Goal: Information Seeking & Learning: Find contact information

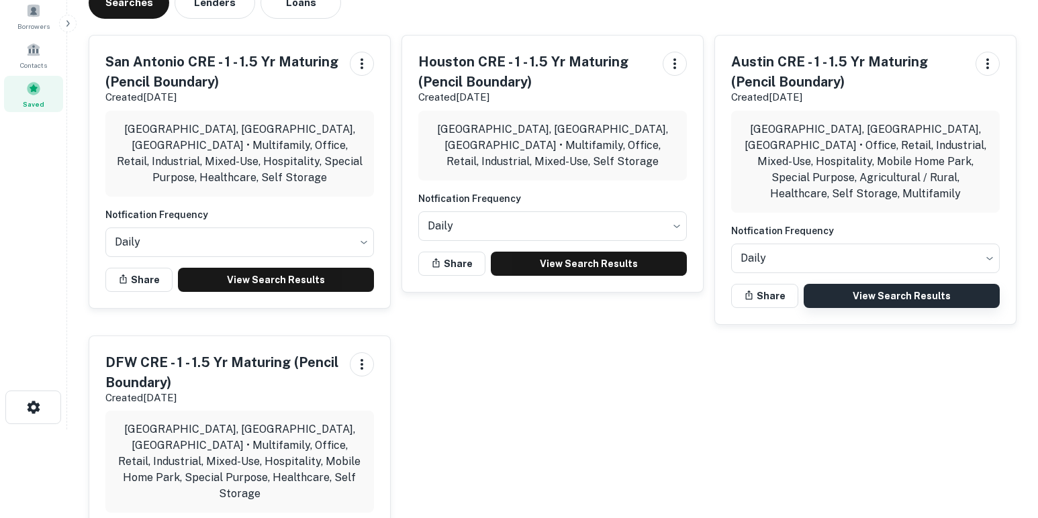
click at [861, 284] on link "View Search Results" at bounding box center [902, 296] width 196 height 24
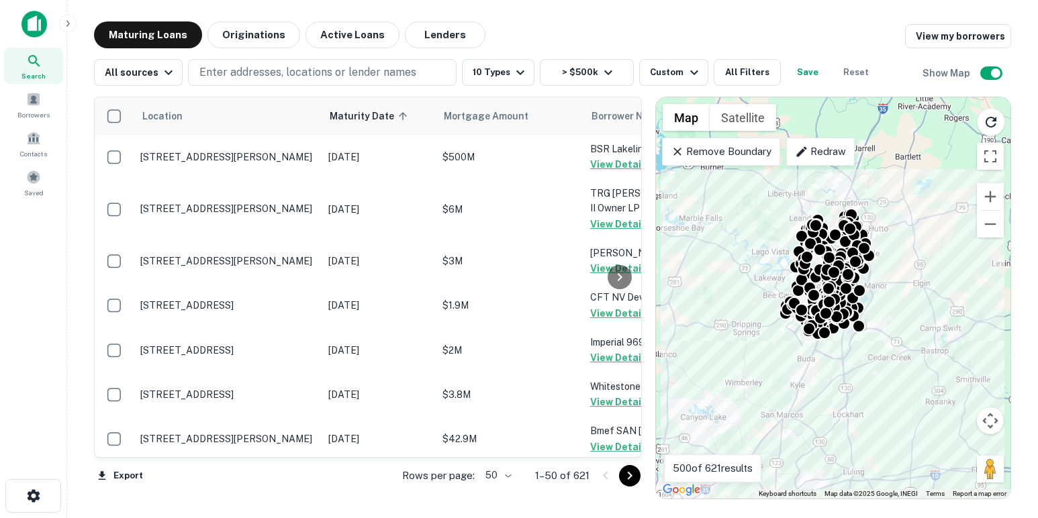
click at [494, 475] on body "Search Borrowers Contacts Saved Maturing Loans Originations Active Loans Lender…" at bounding box center [519, 259] width 1038 height 518
click at [506, 494] on li "100" at bounding box center [498, 490] width 39 height 24
click at [508, 489] on li "100" at bounding box center [498, 487] width 30 height 13
type input "***"
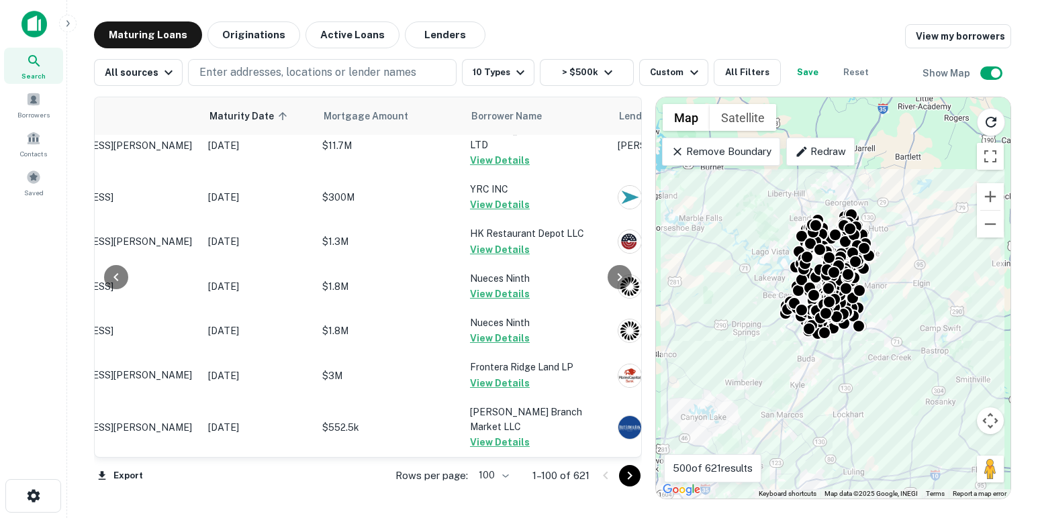
scroll to position [4775, 120]
click at [635, 480] on icon "Go to next page" at bounding box center [630, 476] width 16 height 16
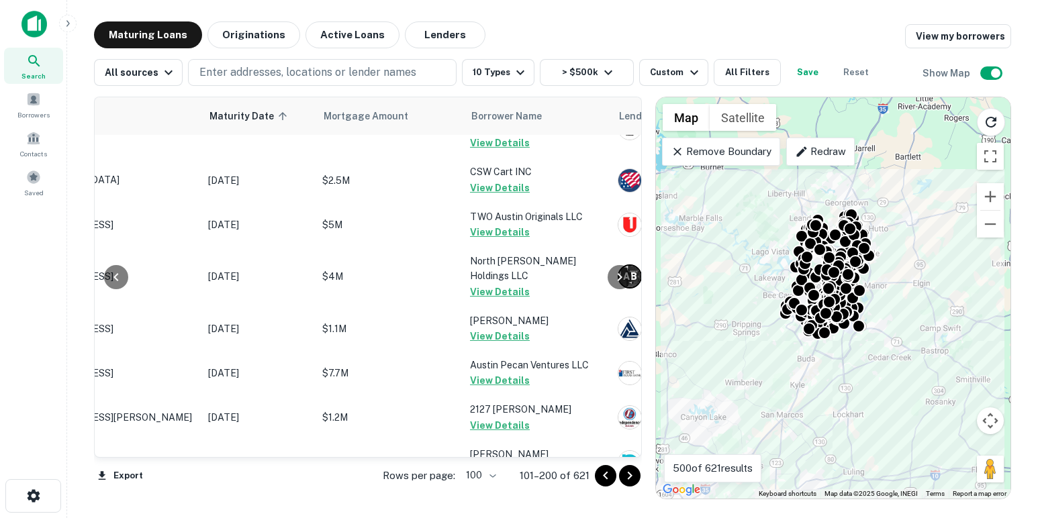
scroll to position [4820, 120]
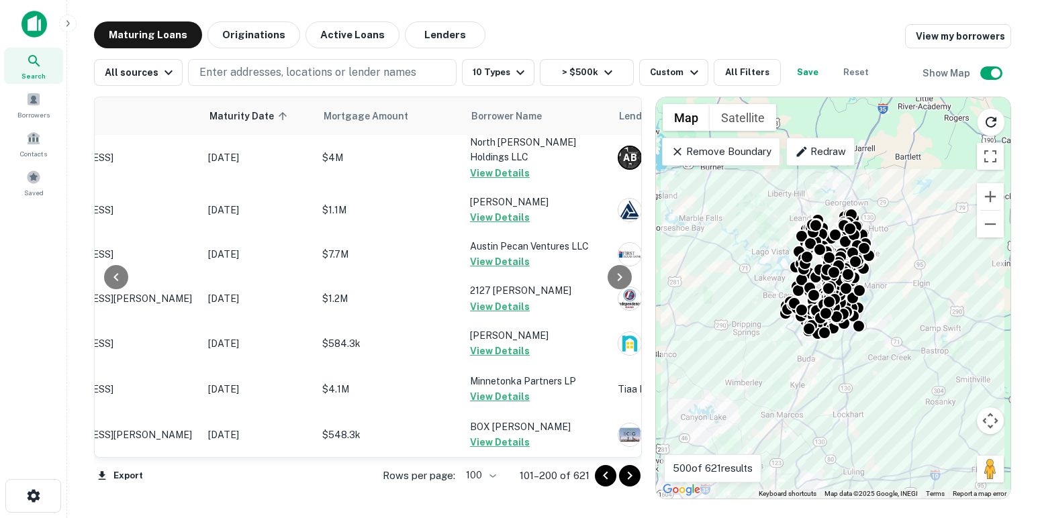
click at [633, 475] on icon "Go to next page" at bounding box center [630, 476] width 16 height 16
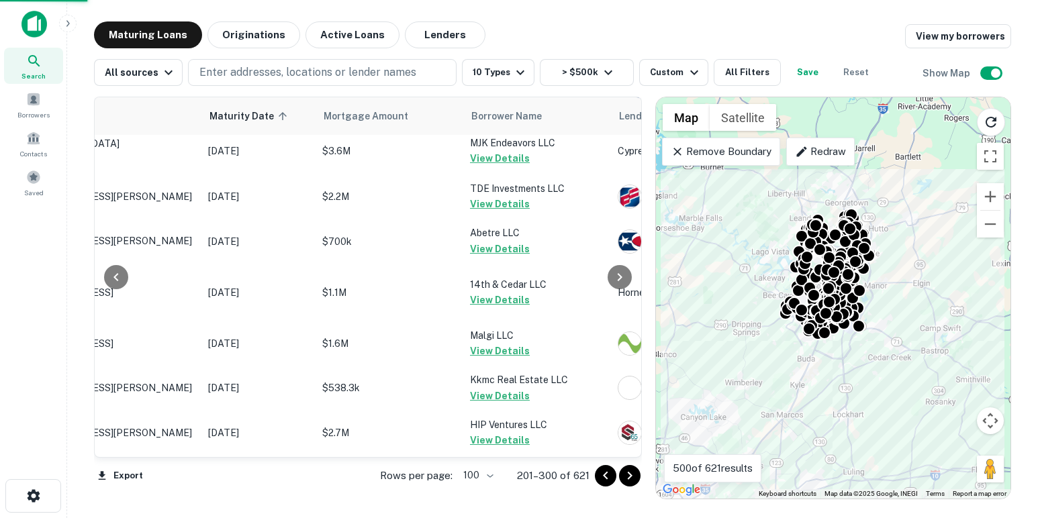
scroll to position [4732, 120]
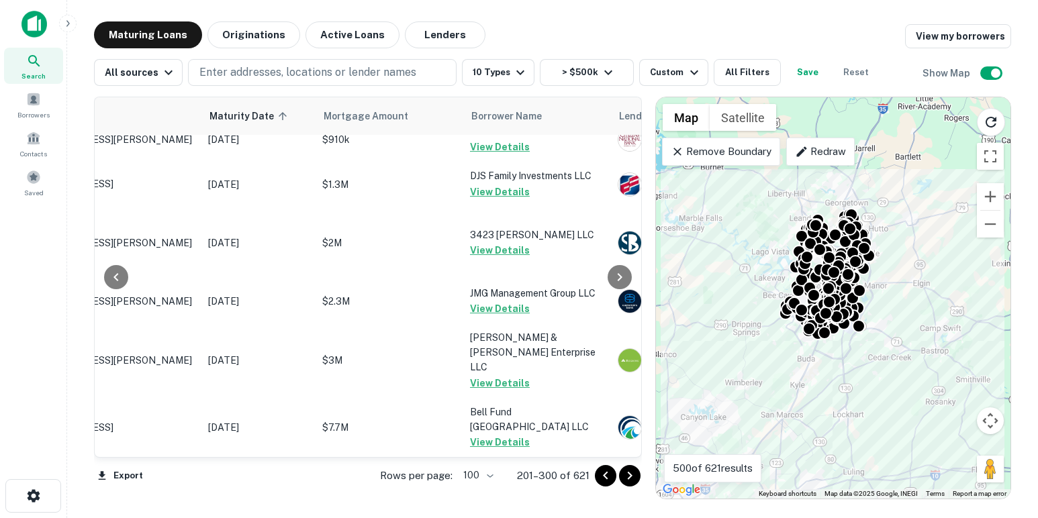
click at [634, 475] on icon "Go to next page" at bounding box center [630, 476] width 16 height 16
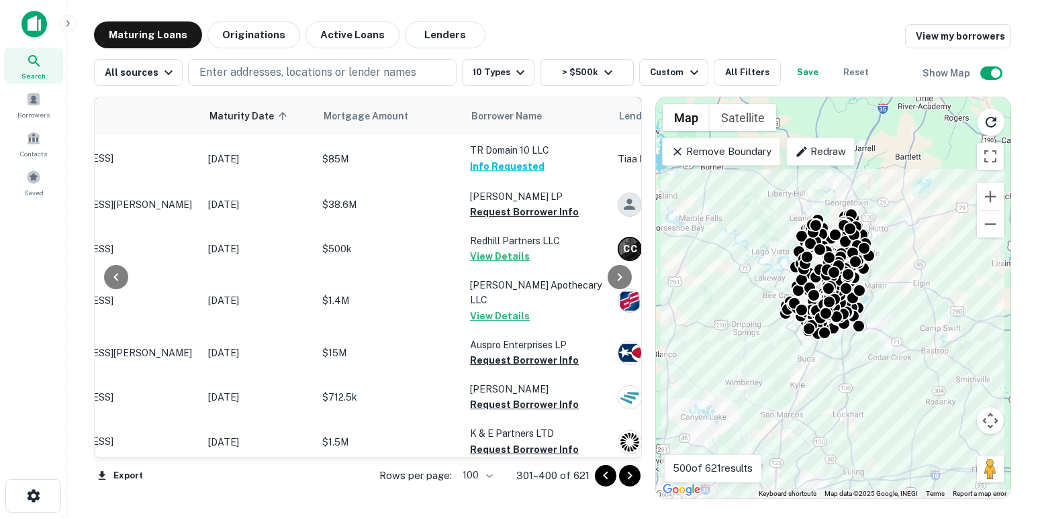
scroll to position [1222, 120]
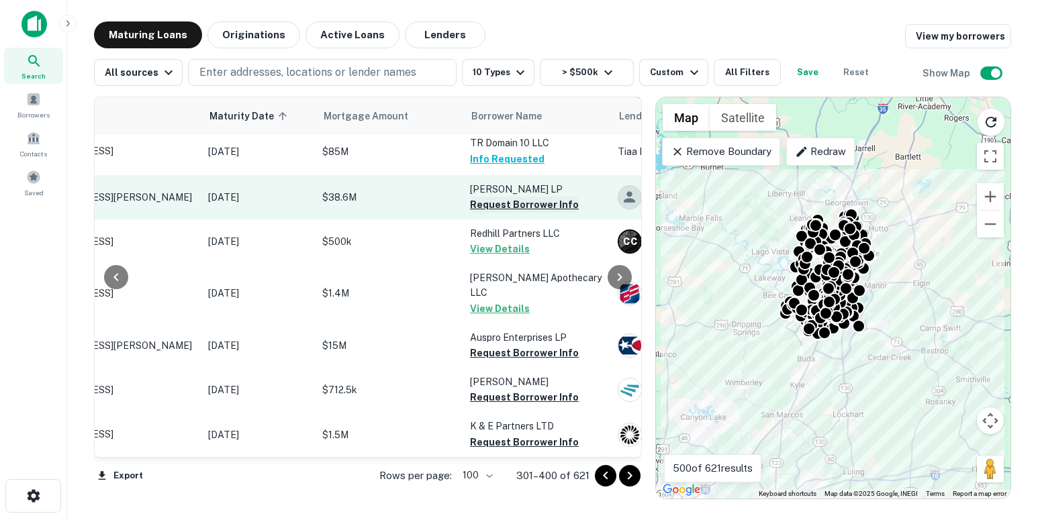
click at [502, 213] on button "Request Borrower Info" at bounding box center [524, 205] width 109 height 16
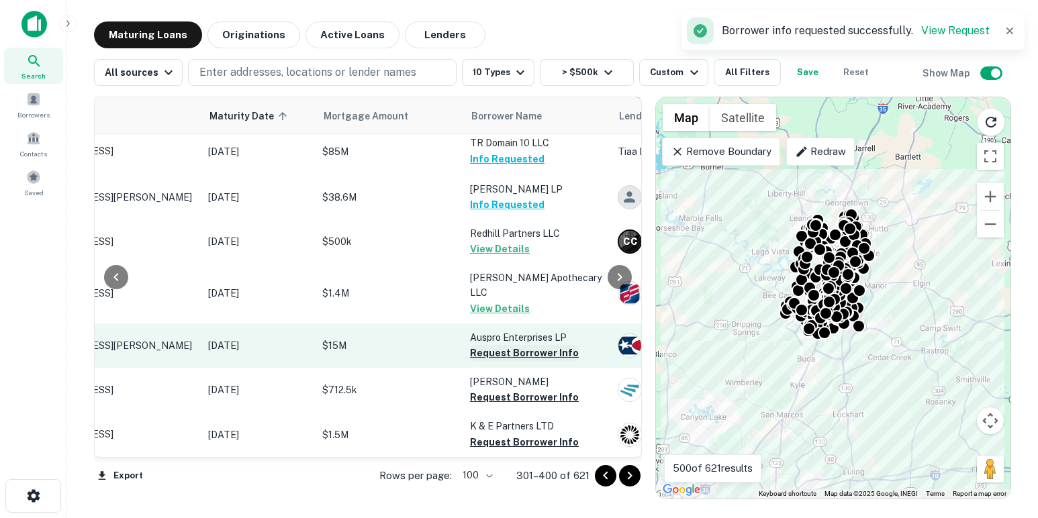
click at [516, 361] on button "Request Borrower Info" at bounding box center [524, 353] width 109 height 16
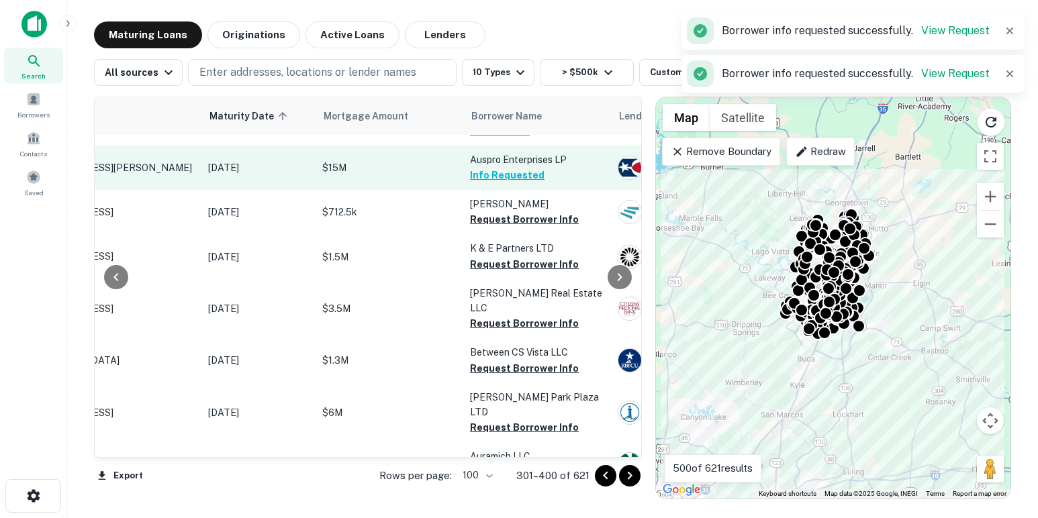
scroll to position [1438, 120]
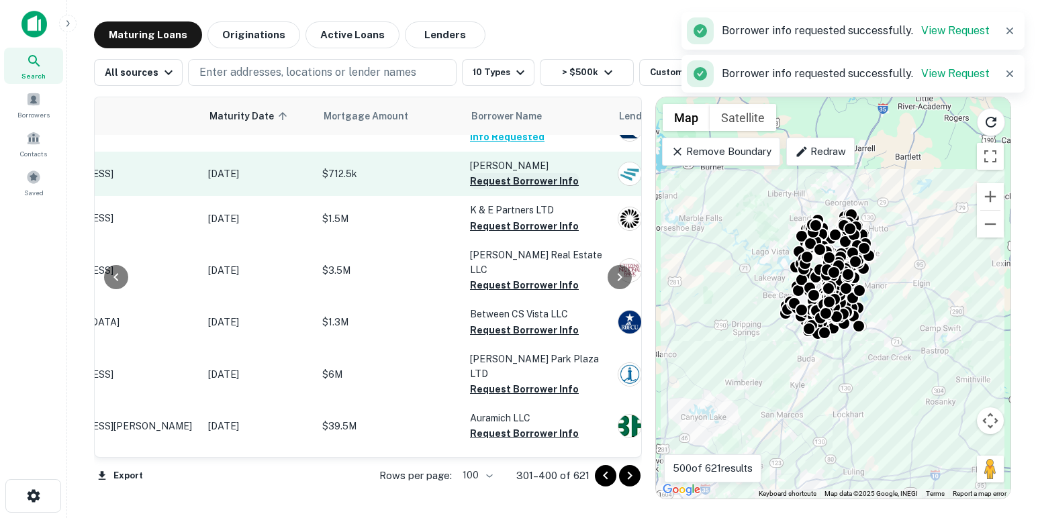
click at [494, 189] on button "Request Borrower Info" at bounding box center [524, 181] width 109 height 16
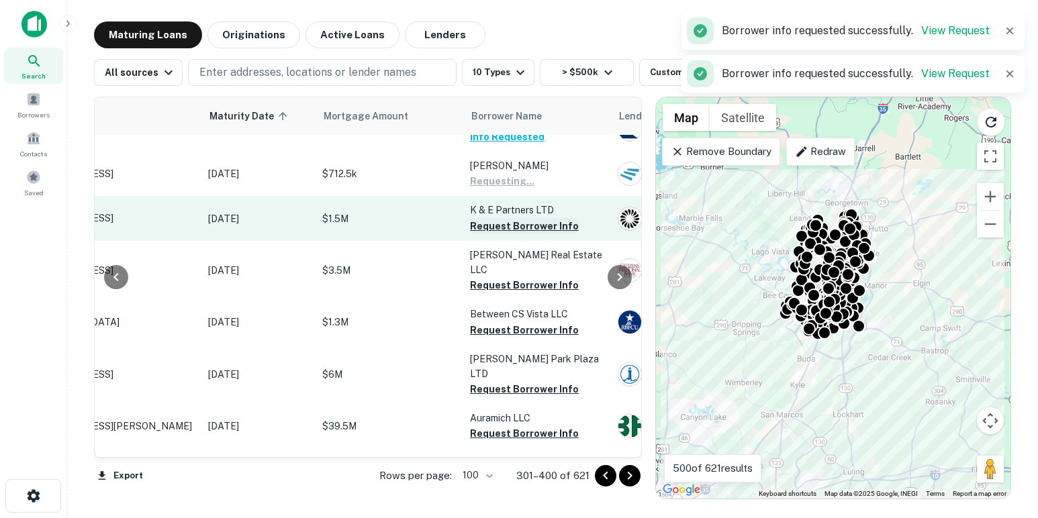
click at [503, 234] on button "Request Borrower Info" at bounding box center [524, 226] width 109 height 16
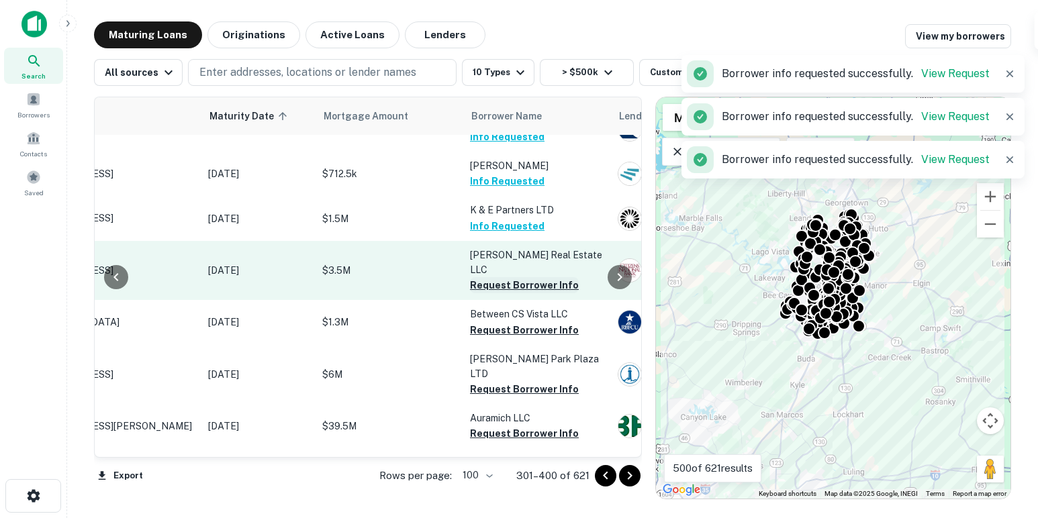
click at [510, 293] on button "Request Borrower Info" at bounding box center [524, 285] width 109 height 16
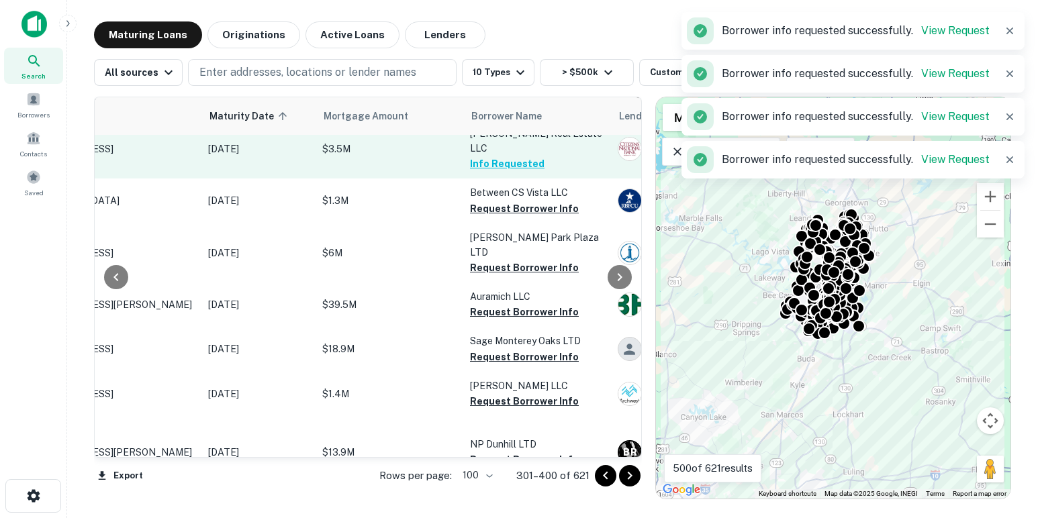
scroll to position [1574, 120]
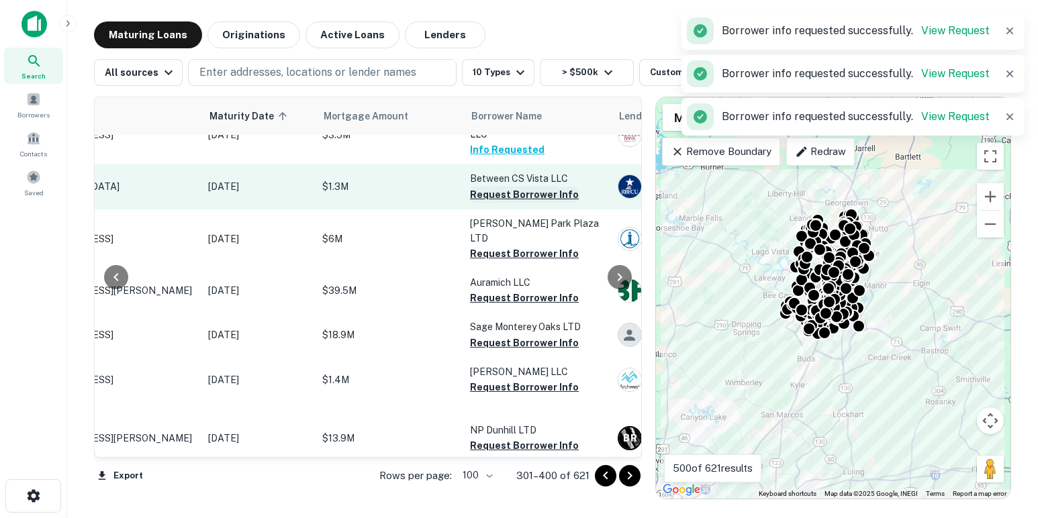
click at [500, 203] on button "Request Borrower Info" at bounding box center [524, 195] width 109 height 16
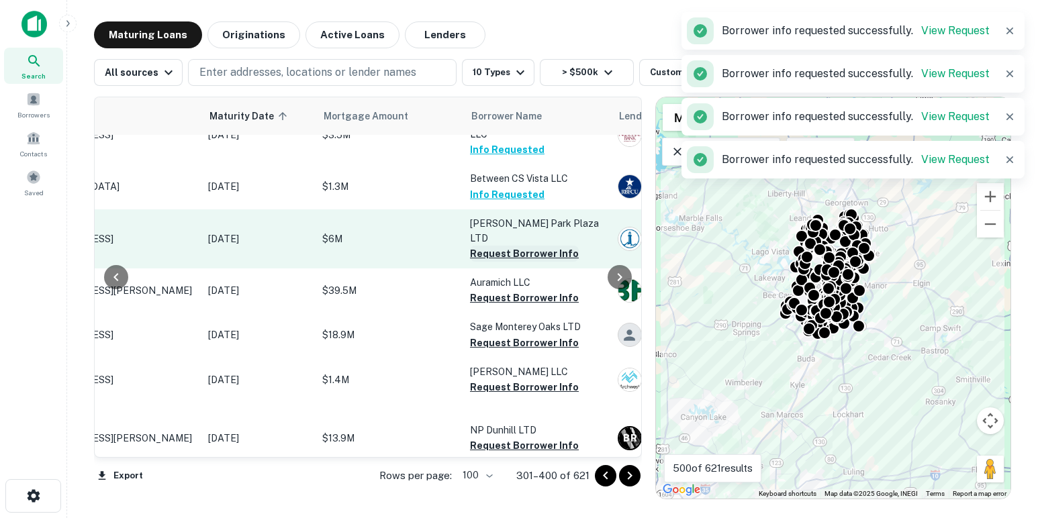
click at [500, 262] on button "Request Borrower Info" at bounding box center [524, 254] width 109 height 16
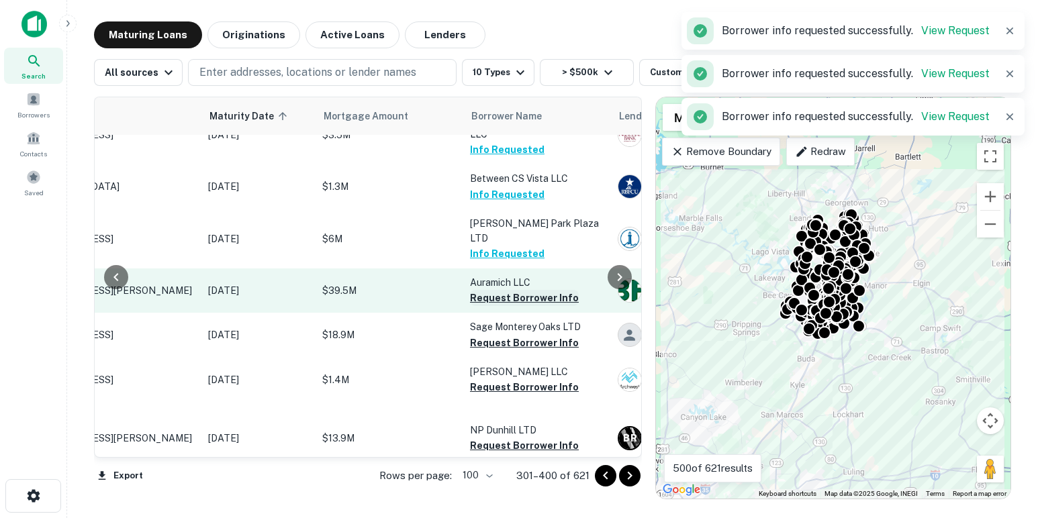
click at [506, 306] on button "Request Borrower Info" at bounding box center [524, 298] width 109 height 16
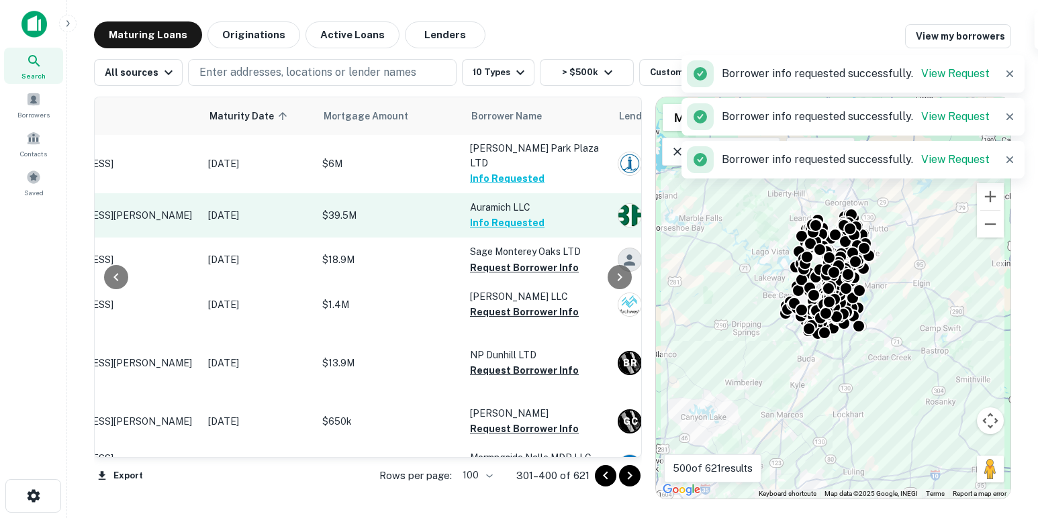
scroll to position [1673, 120]
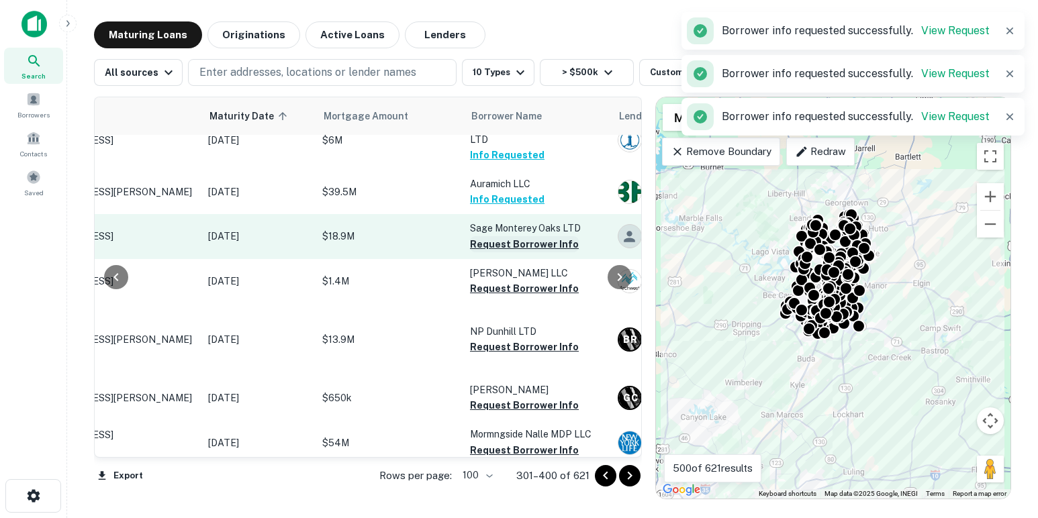
click at [497, 252] on button "Request Borrower Info" at bounding box center [524, 244] width 109 height 16
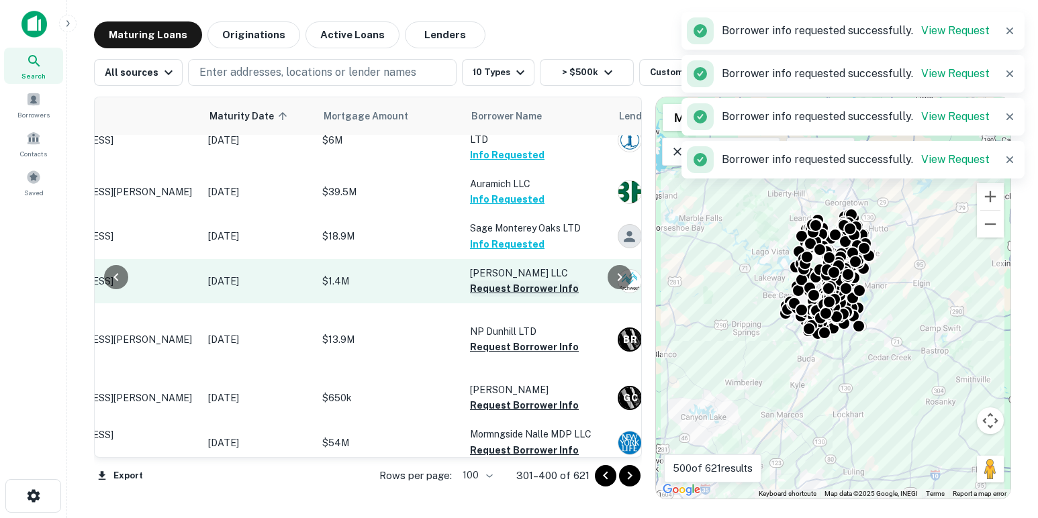
click at [504, 297] on button "Request Borrower Info" at bounding box center [524, 289] width 109 height 16
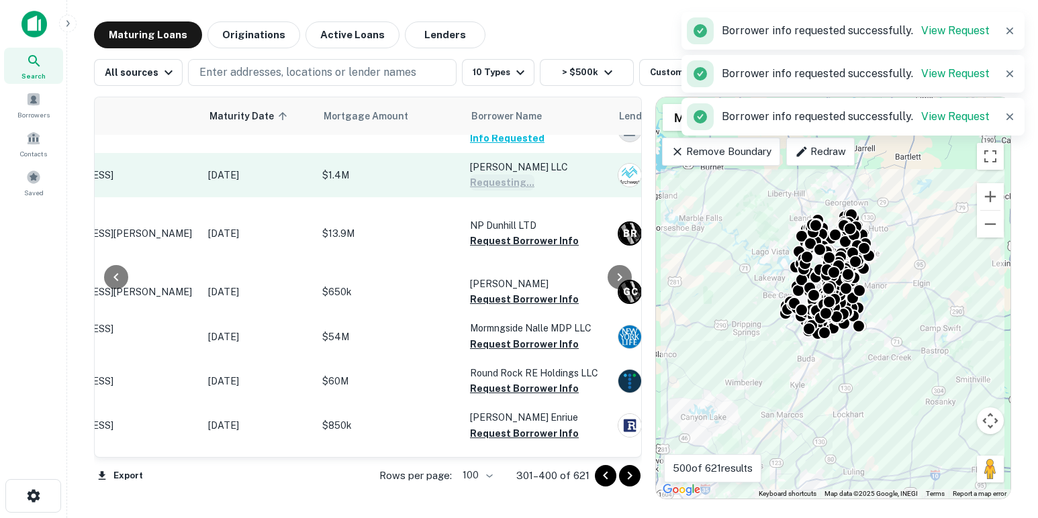
scroll to position [1807, 120]
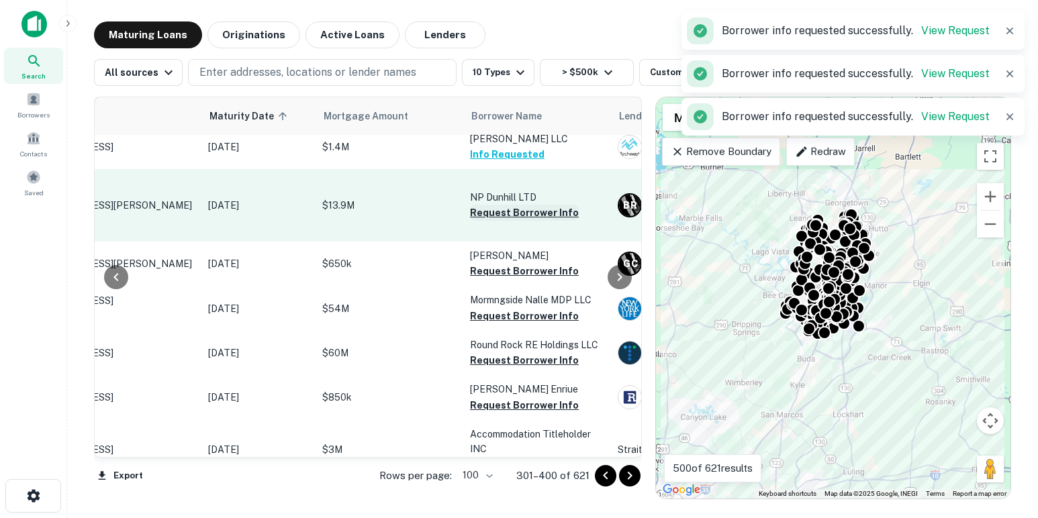
click at [500, 221] on button "Request Borrower Info" at bounding box center [524, 213] width 109 height 16
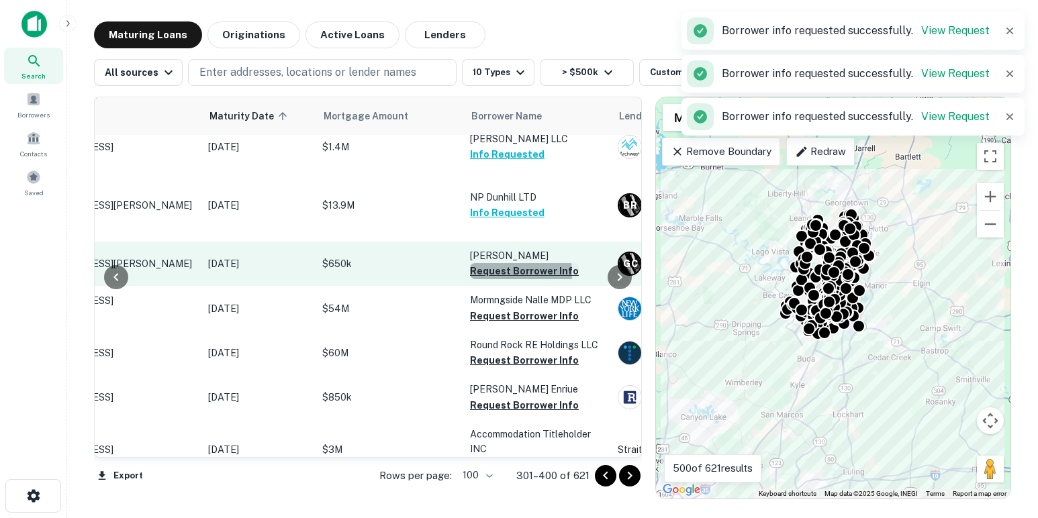
click at [509, 279] on button "Request Borrower Info" at bounding box center [524, 271] width 109 height 16
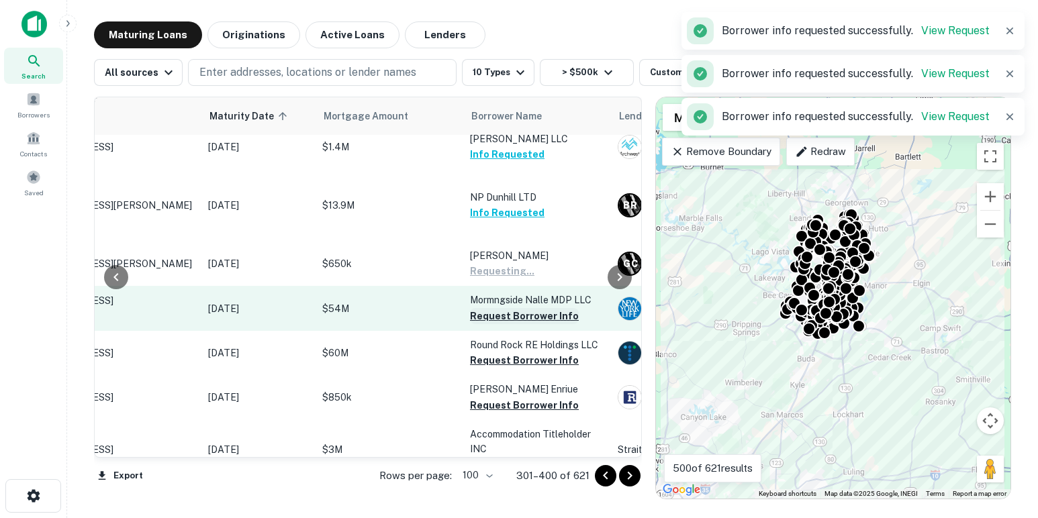
click at [512, 324] on button "Request Borrower Info" at bounding box center [524, 316] width 109 height 16
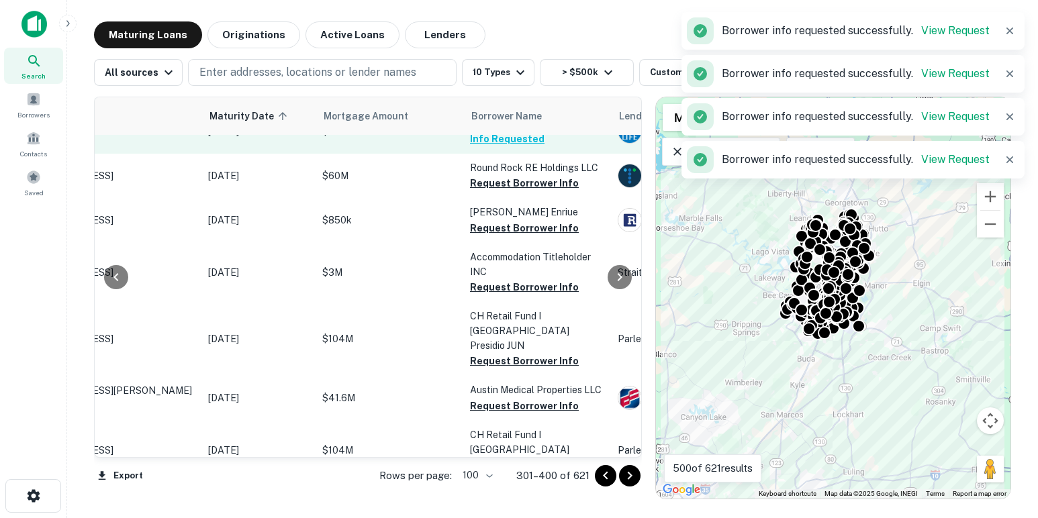
scroll to position [1985, 120]
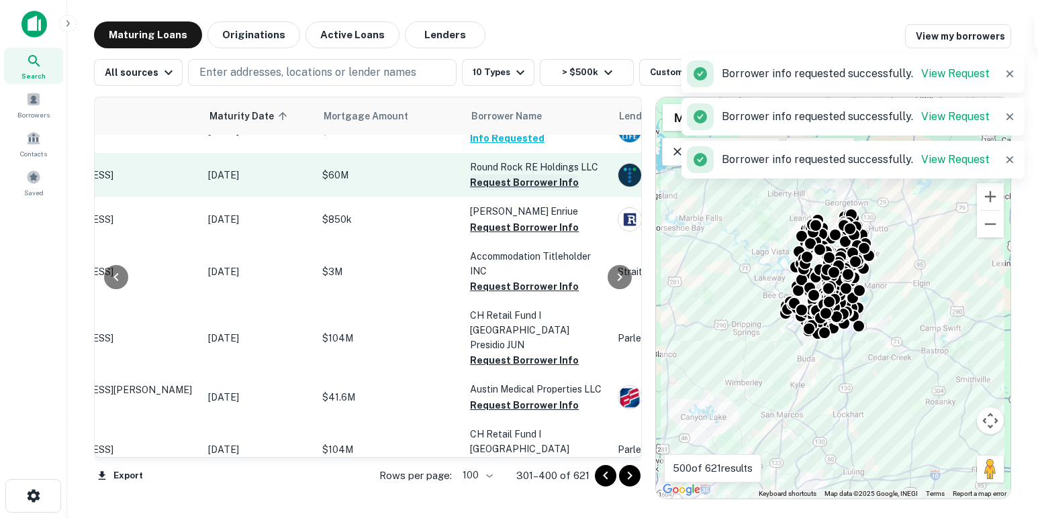
click at [501, 191] on button "Request Borrower Info" at bounding box center [524, 183] width 109 height 16
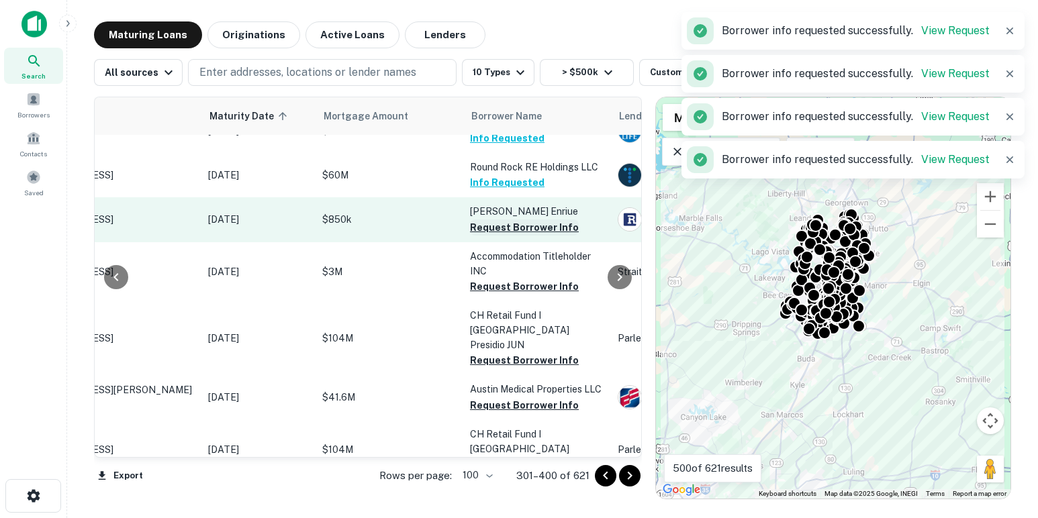
click at [507, 236] on button "Request Borrower Info" at bounding box center [524, 228] width 109 height 16
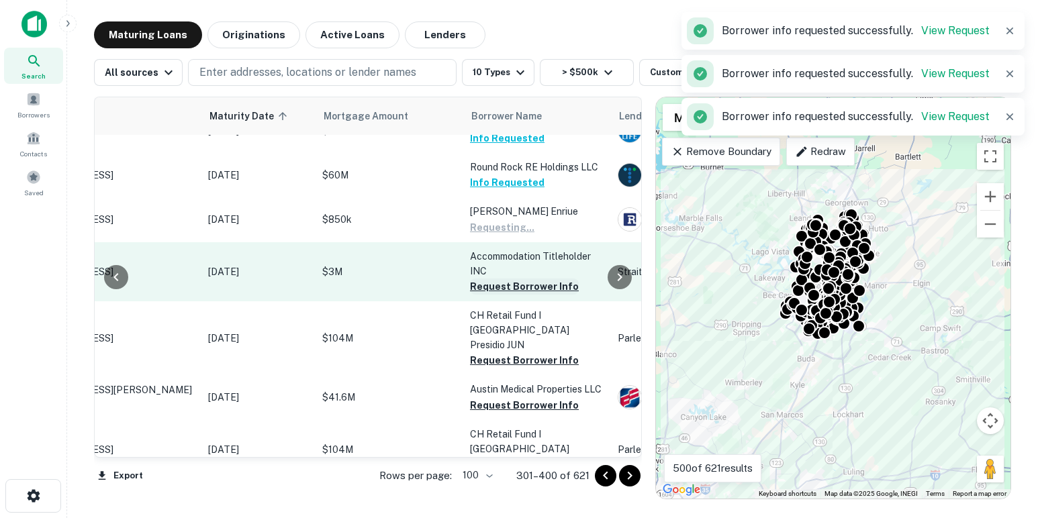
click at [512, 295] on button "Request Borrower Info" at bounding box center [524, 287] width 109 height 16
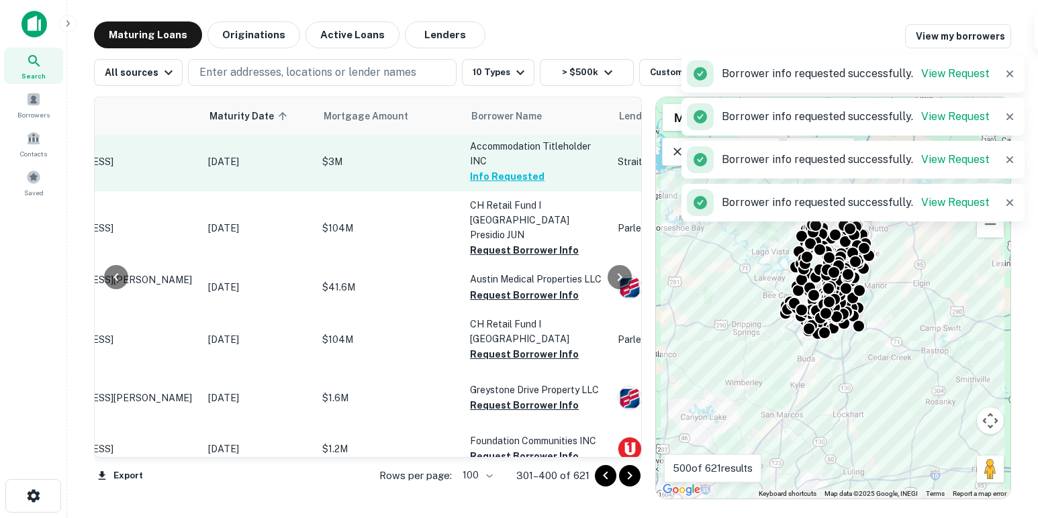
scroll to position [2102, 120]
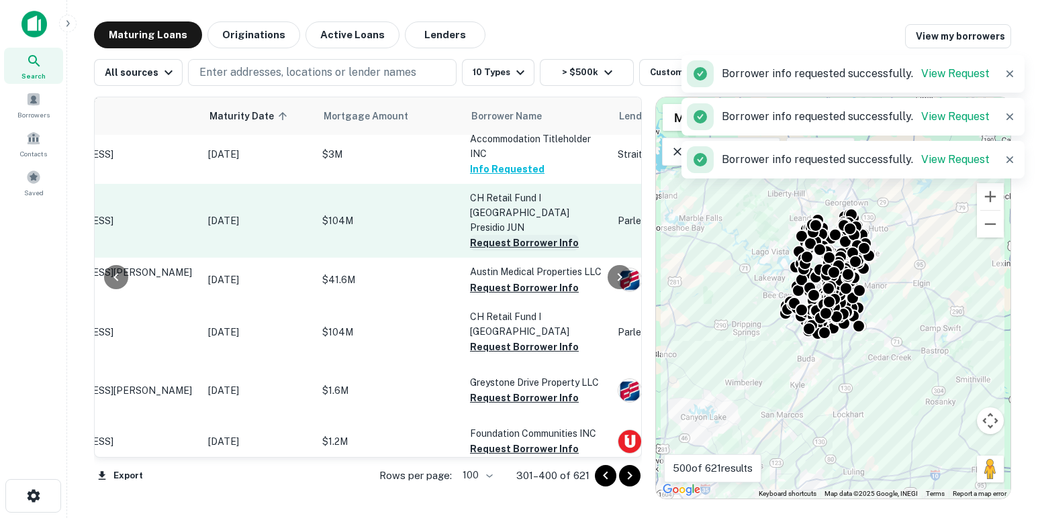
click at [504, 251] on button "Request Borrower Info" at bounding box center [524, 243] width 109 height 16
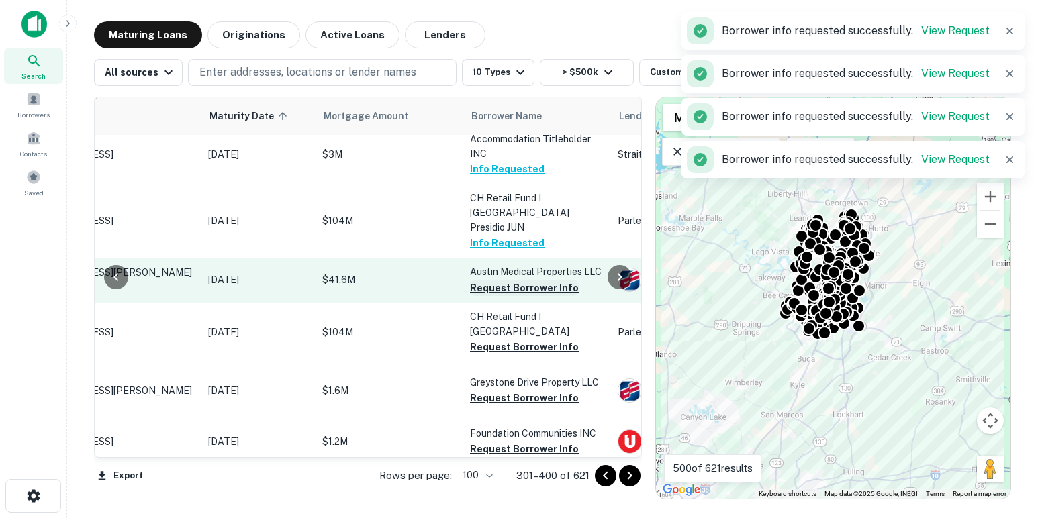
click at [506, 296] on button "Request Borrower Info" at bounding box center [524, 288] width 109 height 16
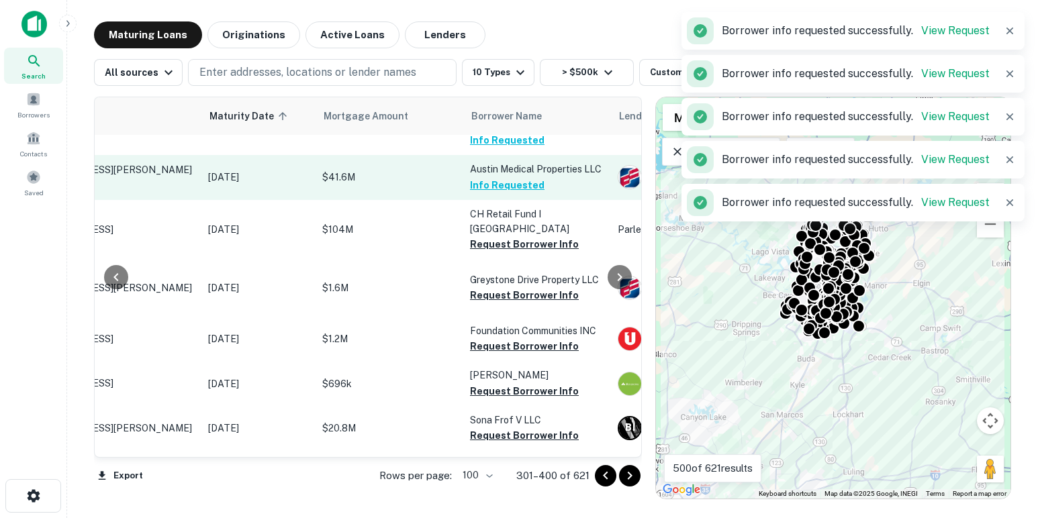
scroll to position [2217, 120]
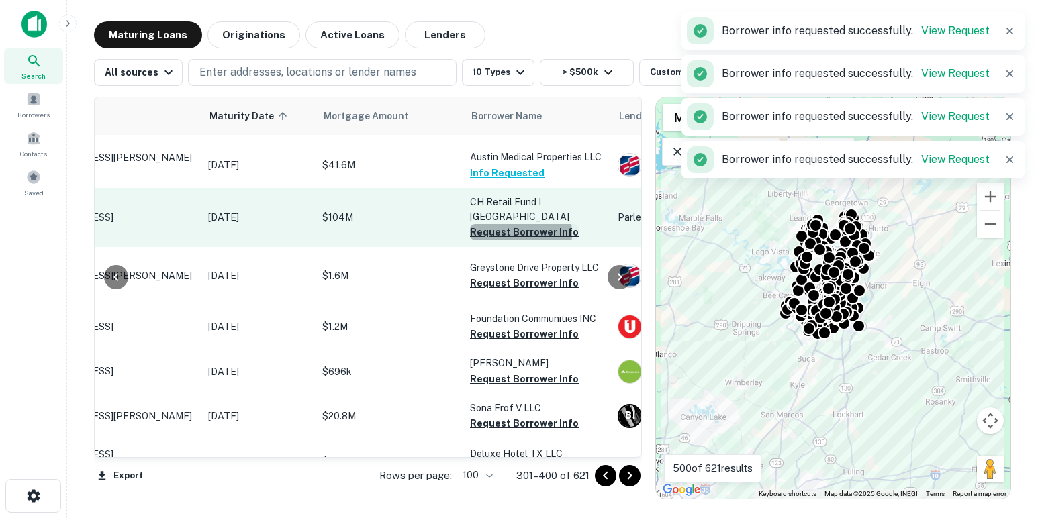
click at [502, 240] on button "Request Borrower Info" at bounding box center [524, 232] width 109 height 16
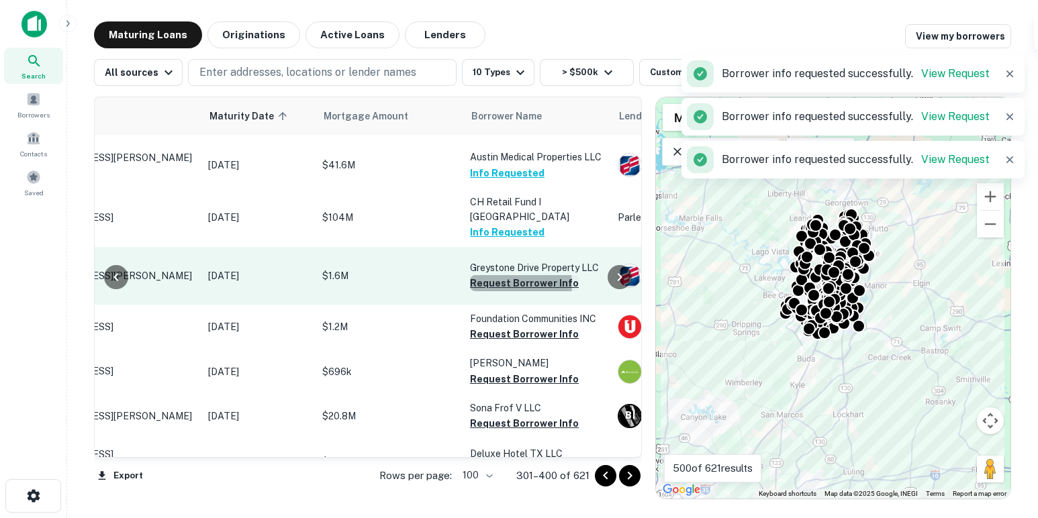
click at [512, 291] on button "Request Borrower Info" at bounding box center [524, 283] width 109 height 16
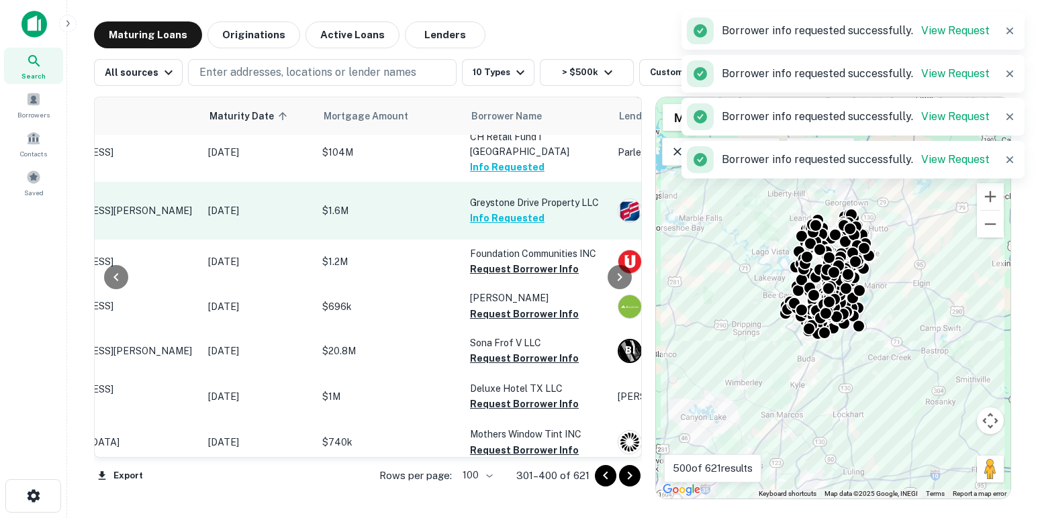
scroll to position [2307, 120]
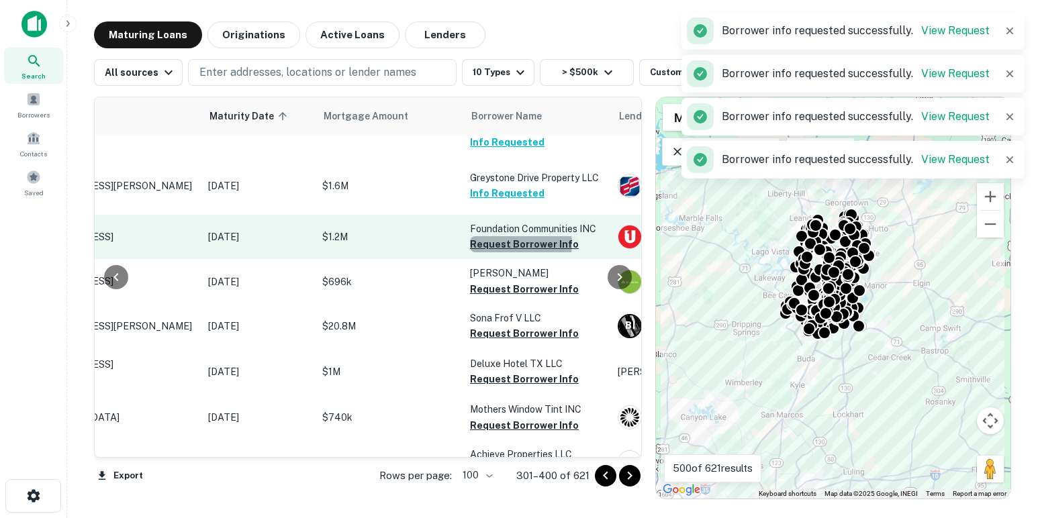
click at [506, 252] on button "Request Borrower Info" at bounding box center [524, 244] width 109 height 16
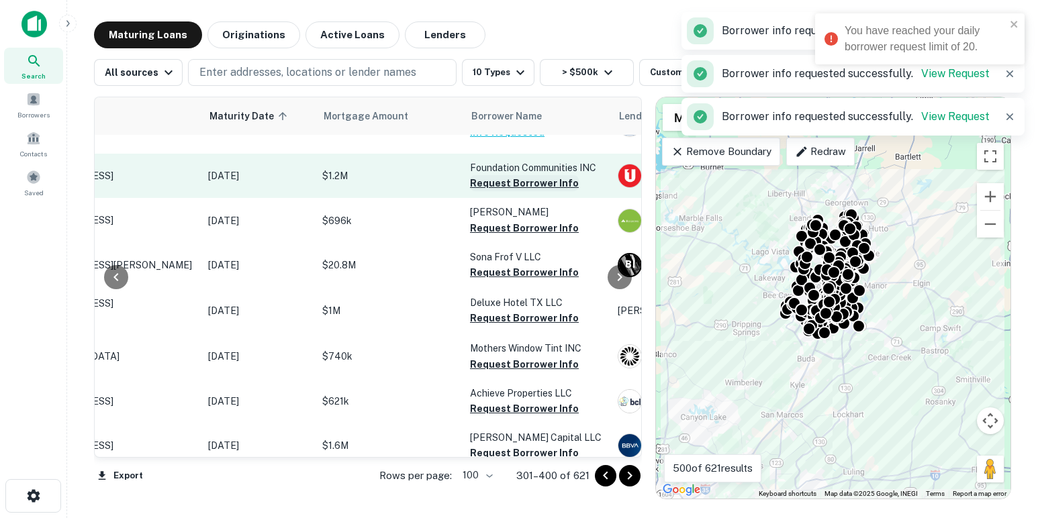
scroll to position [2376, 120]
